Goal: Task Accomplishment & Management: Manage account settings

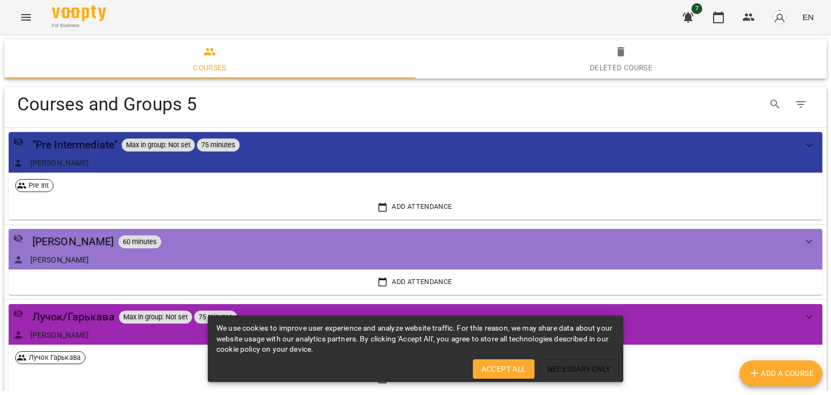
click at [13, 11] on div "For Business 7 EN" at bounding box center [415, 17] width 831 height 35
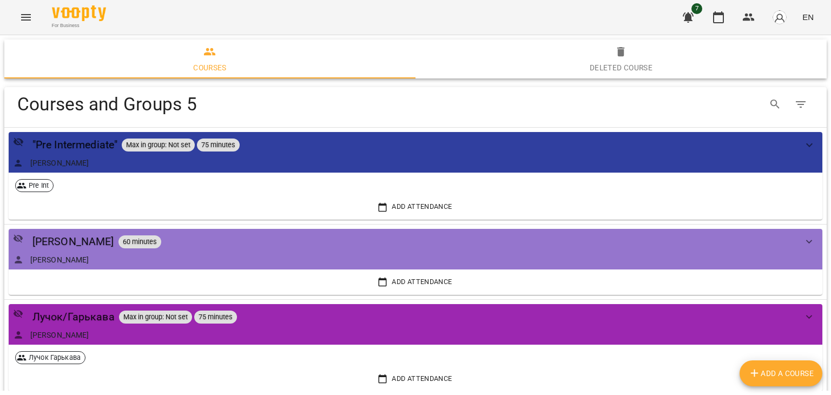
click at [19, 20] on icon "Menu" at bounding box center [25, 17] width 13 height 13
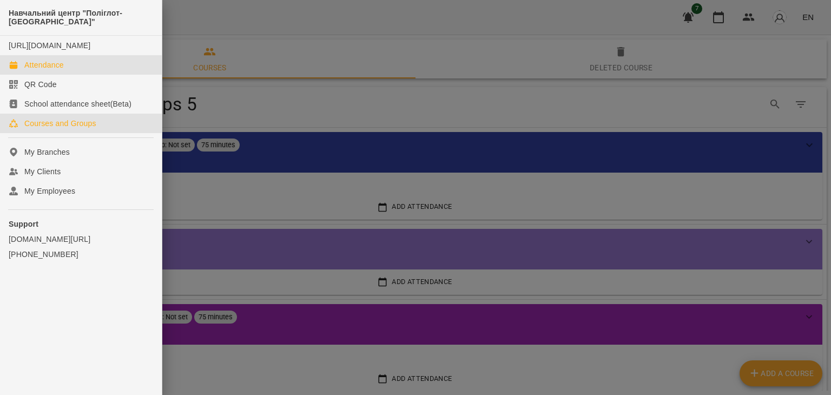
click at [86, 72] on link "Attendance" at bounding box center [81, 64] width 162 height 19
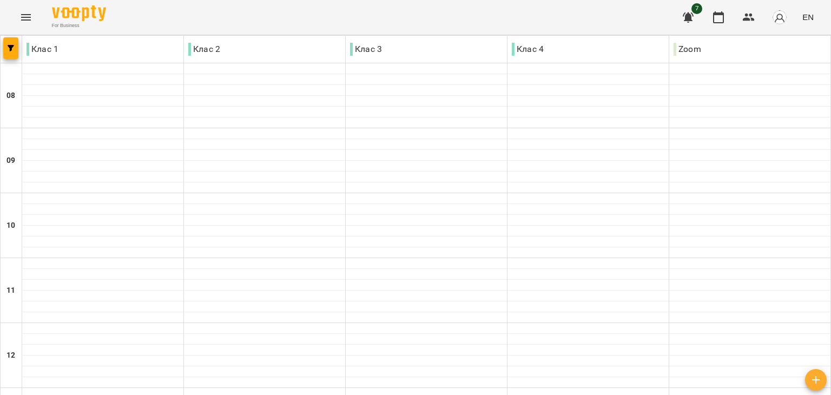
type input "**********"
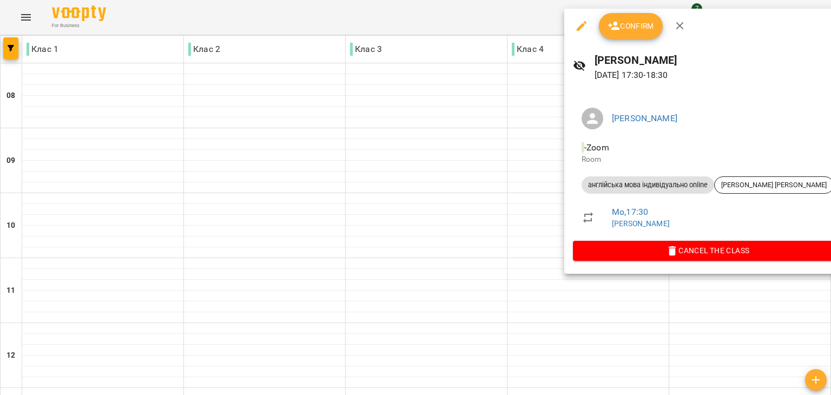
click at [633, 26] on span "Confirm" at bounding box center [631, 25] width 47 height 13
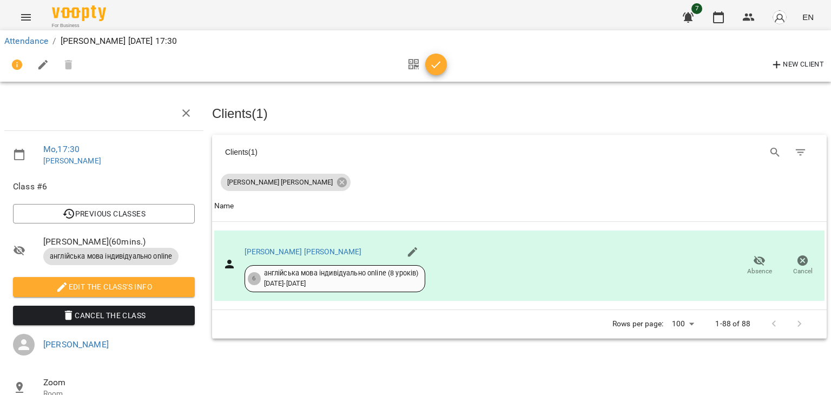
click at [439, 61] on icon "button" at bounding box center [436, 64] width 13 height 13
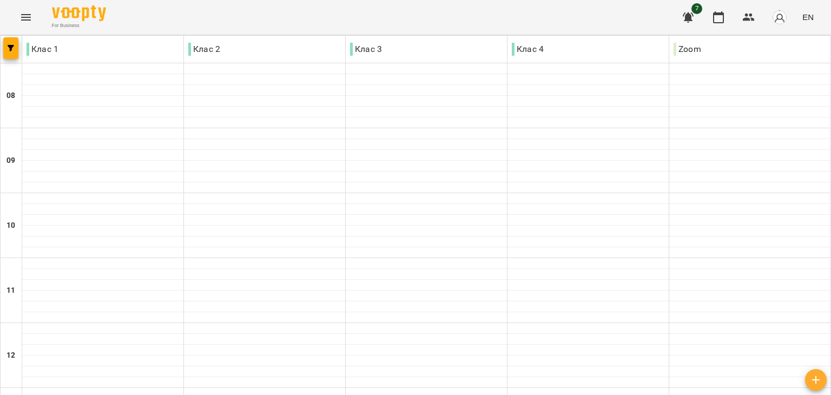
scroll to position [303, 0]
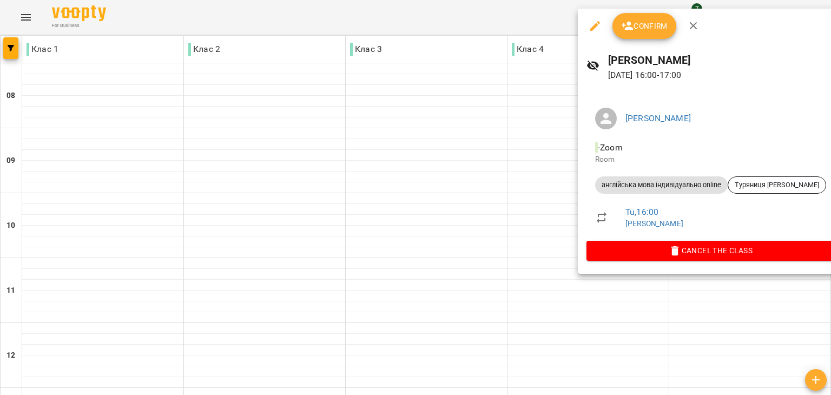
click at [638, 22] on span "Confirm" at bounding box center [644, 25] width 47 height 13
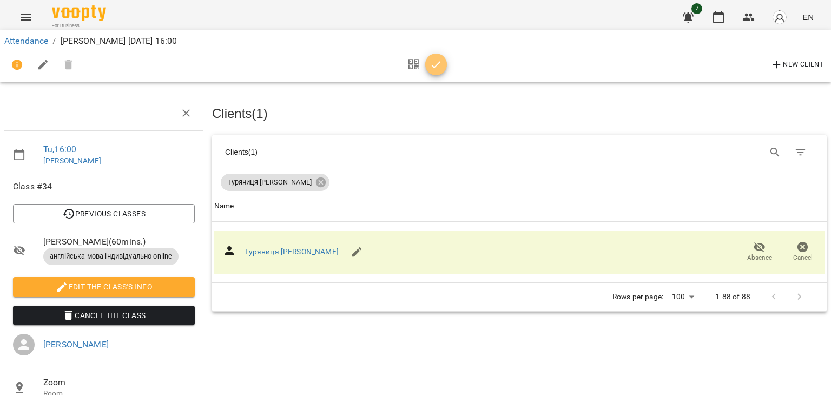
click at [437, 65] on icon "button" at bounding box center [436, 64] width 9 height 7
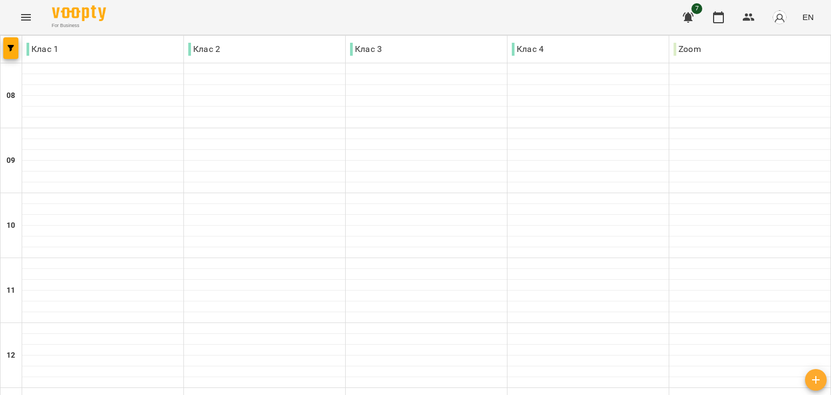
scroll to position [519, 0]
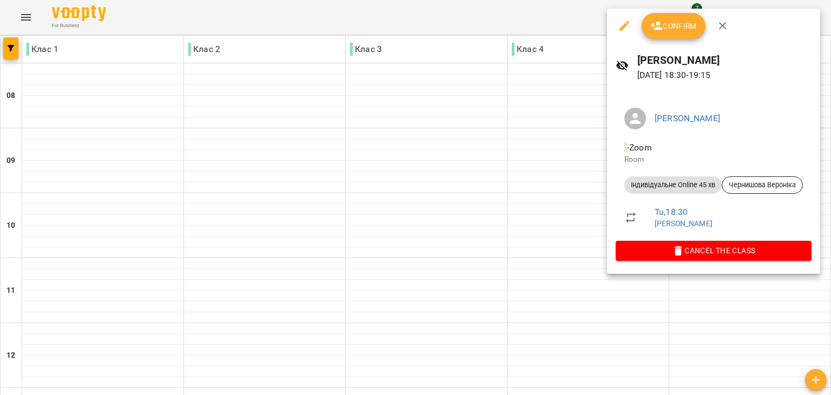
click at [667, 27] on span "Confirm" at bounding box center [673, 25] width 47 height 13
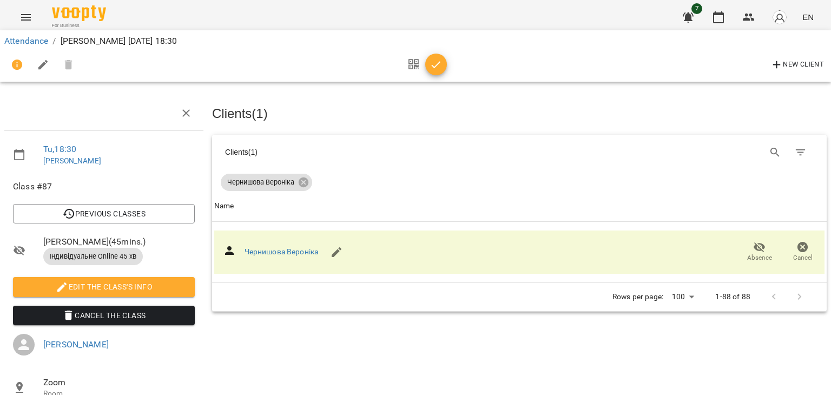
click at [435, 63] on icon "button" at bounding box center [436, 64] width 13 height 13
